Goal: Find contact information: Find contact information

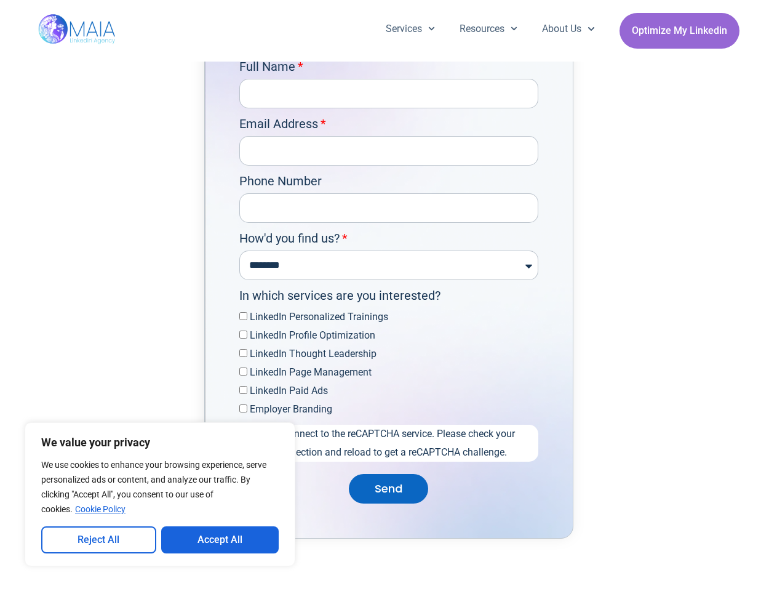
scroll to position [3790, 0]
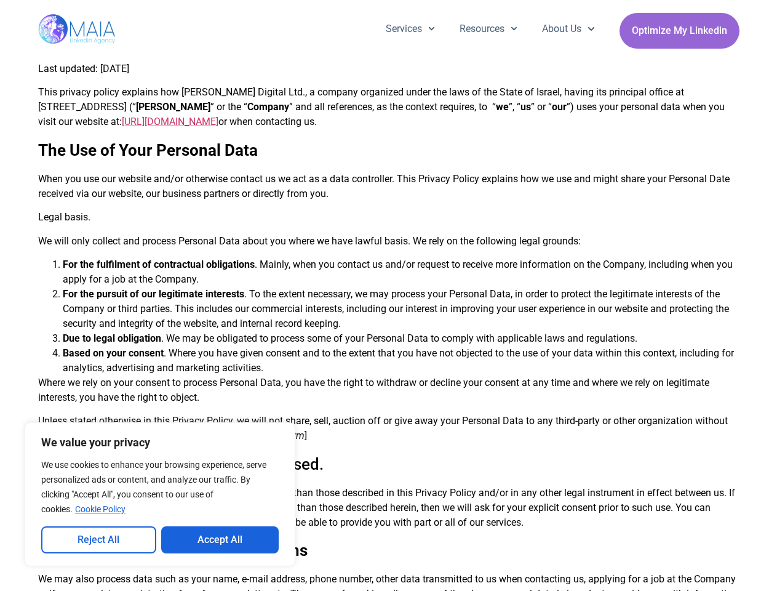
click at [388, 295] on li "For the pursuit of our legitimate interests . To the extent necessary, we may p…" at bounding box center [401, 309] width 677 height 44
click at [98, 540] on button "Reject All" at bounding box center [98, 539] width 115 height 27
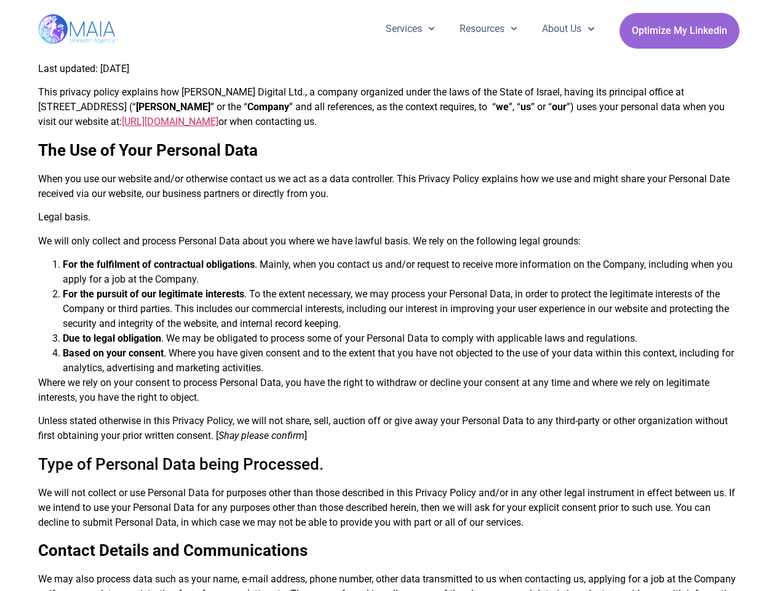
click at [220, 541] on b "Contact Details and Communications" at bounding box center [173, 550] width 270 height 18
click at [409, 29] on link "Services" at bounding box center [410, 29] width 74 height 32
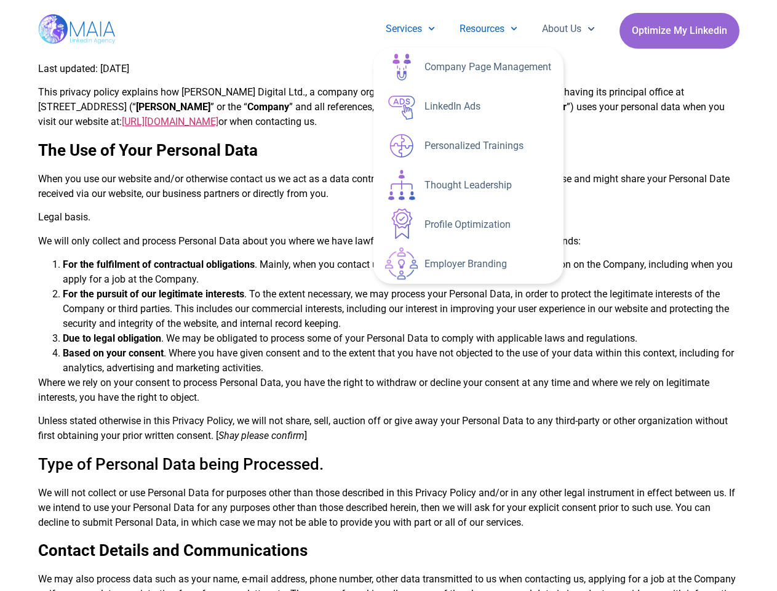
click at [486, 29] on link "Resources" at bounding box center [488, 29] width 82 height 32
